Goal: Information Seeking & Learning: Learn about a topic

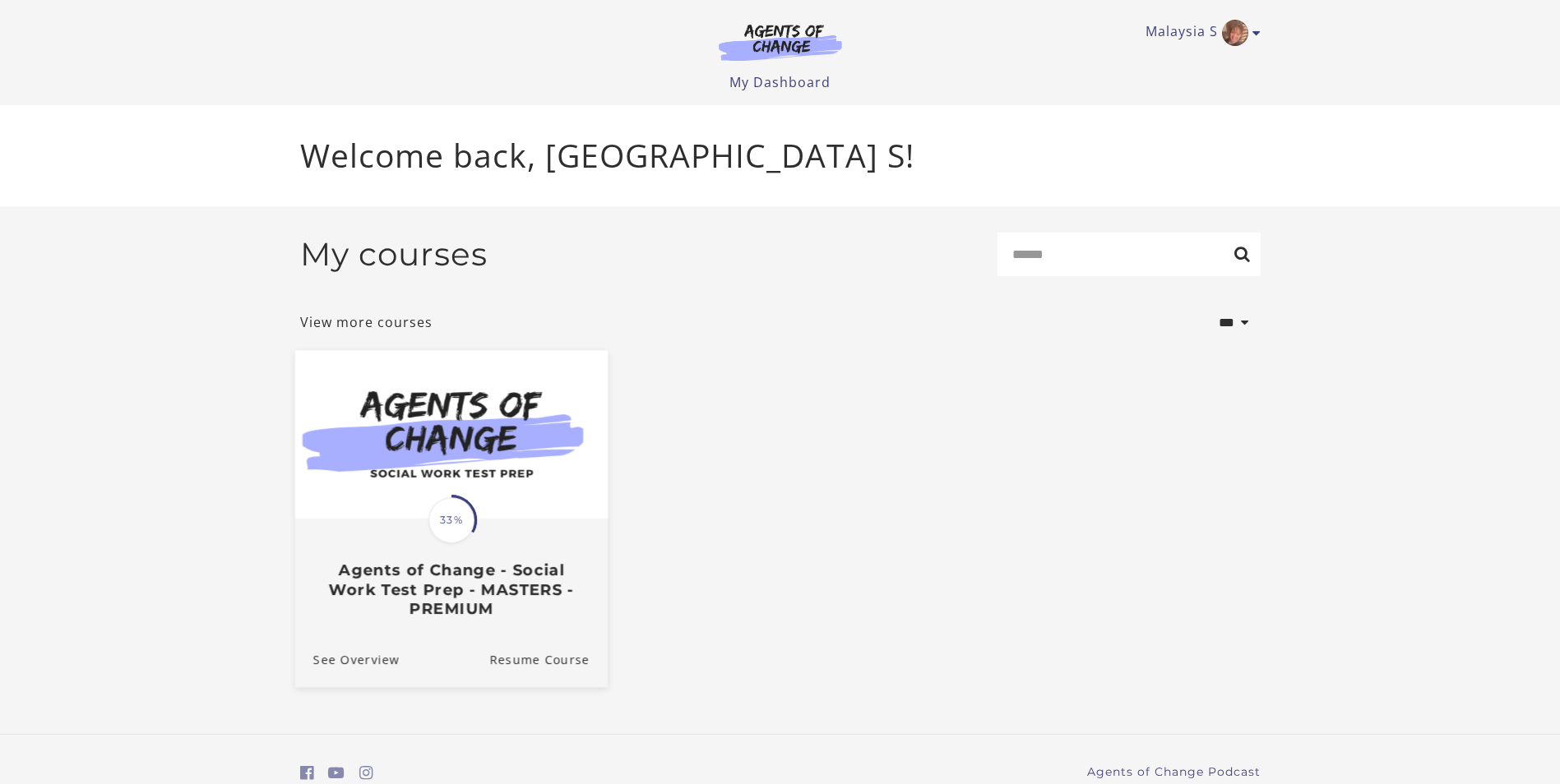
click at [476, 496] on img at bounding box center [450, 434] width 313 height 169
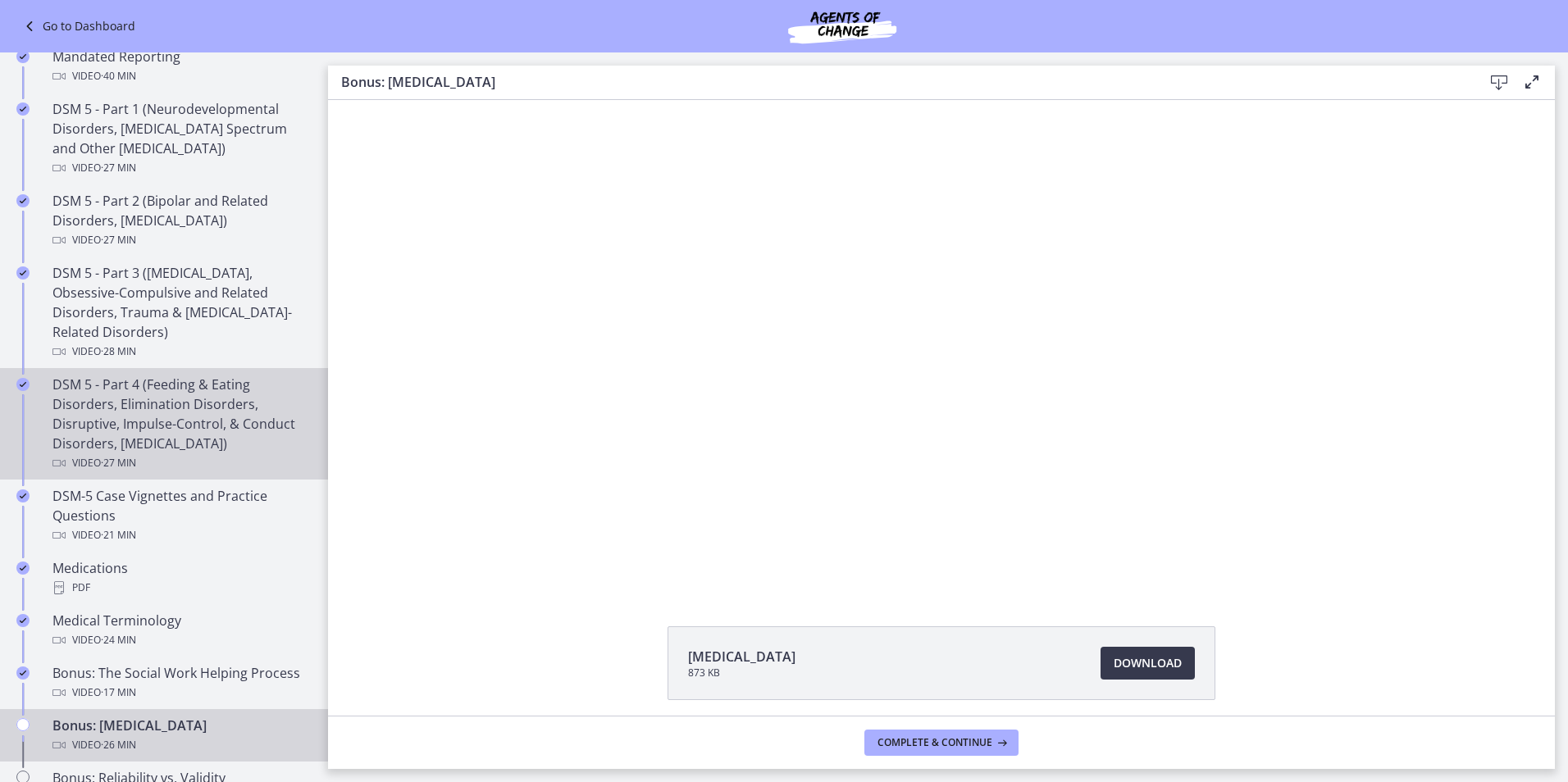
scroll to position [656, 0]
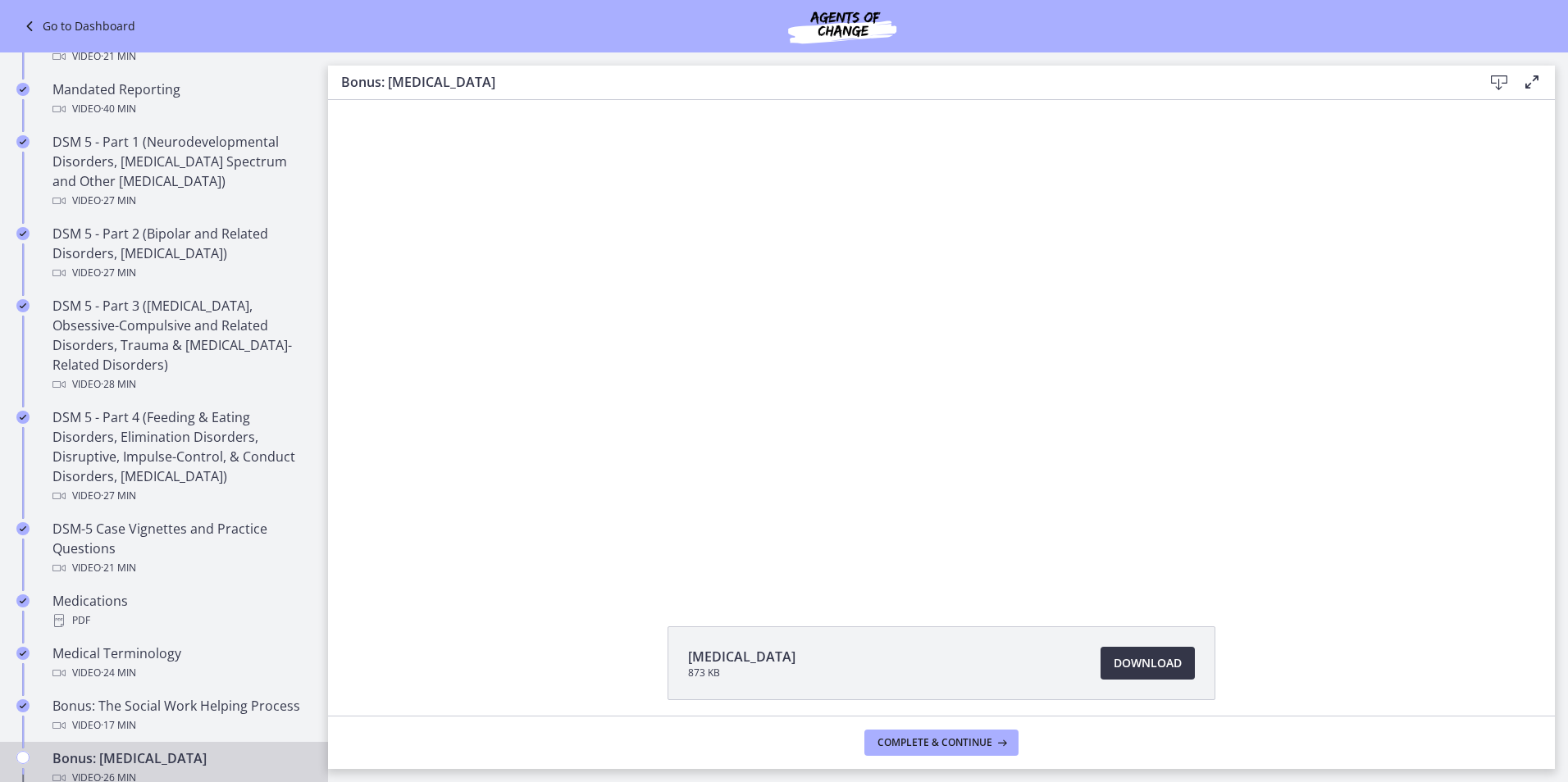
click at [1165, 667] on span "Download Opens in a new window" at bounding box center [1147, 663] width 68 height 20
drag, startPoint x: 462, startPoint y: 530, endPoint x: 416, endPoint y: 545, distance: 48.4
click at [461, 530] on div "Click for sound @keyframes VOLUME_SMALL_WAVE_FLASH { 0% { opacity: 0; } 33% { o…" at bounding box center [941, 344] width 1227 height 488
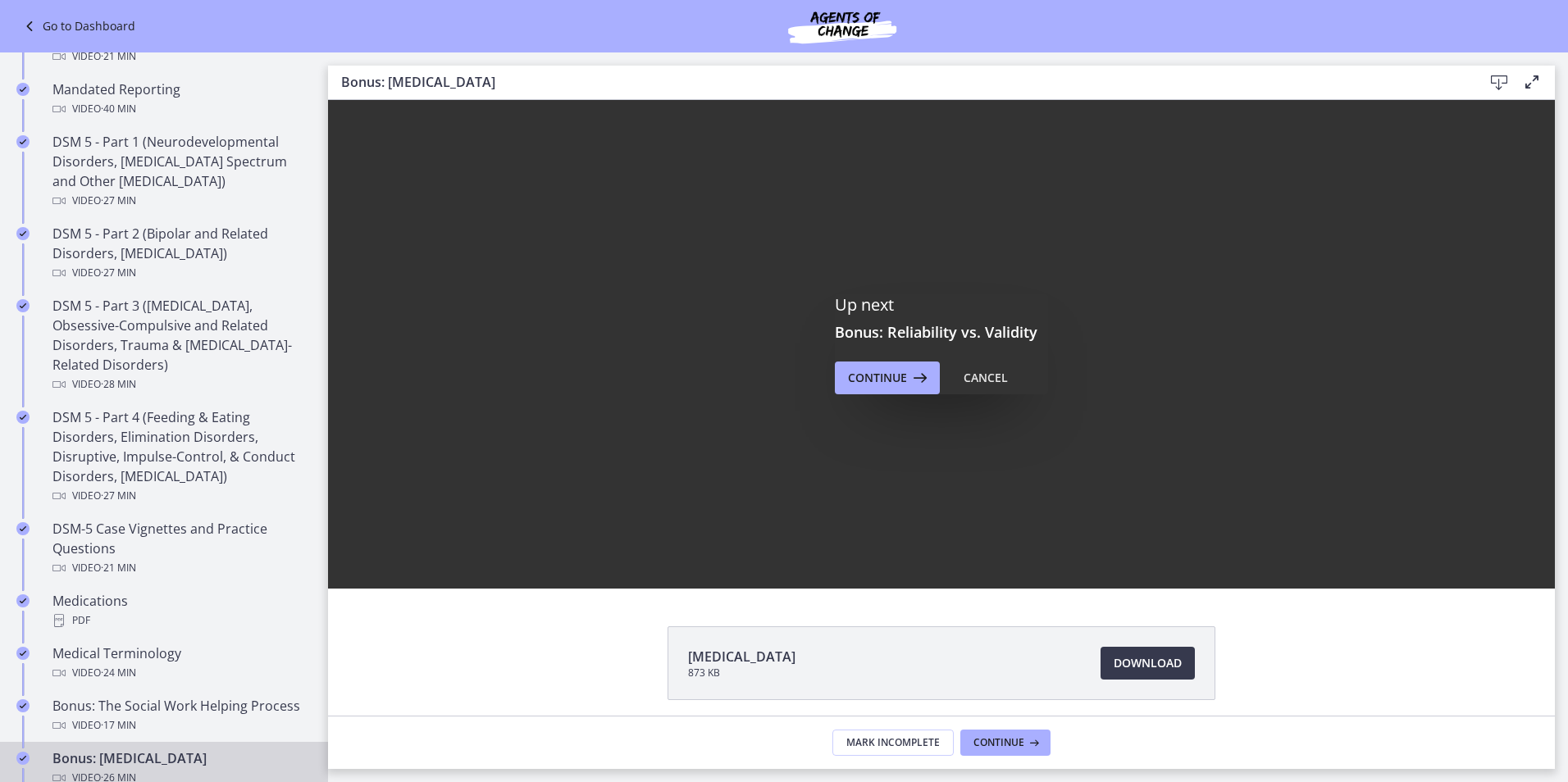
scroll to position [0, 0]
